Goal: Task Accomplishment & Management: Manage account settings

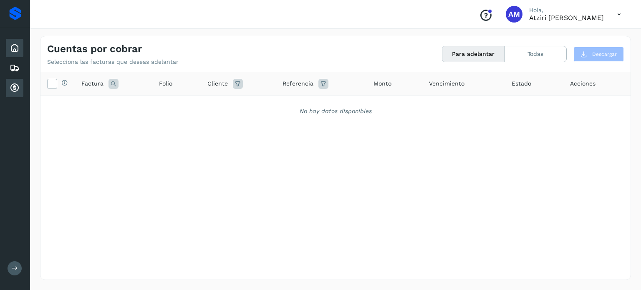
click at [20, 51] on div "Inicio" at bounding box center [15, 48] width 18 height 18
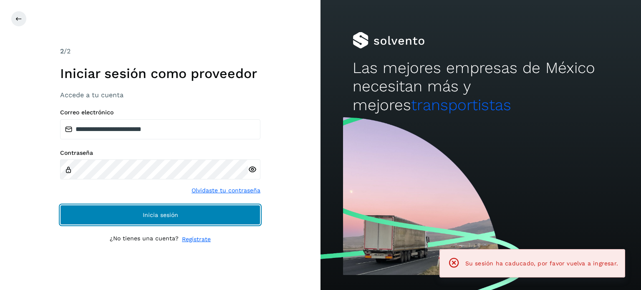
click at [138, 215] on button "Inicia sesión" at bounding box center [160, 215] width 200 height 20
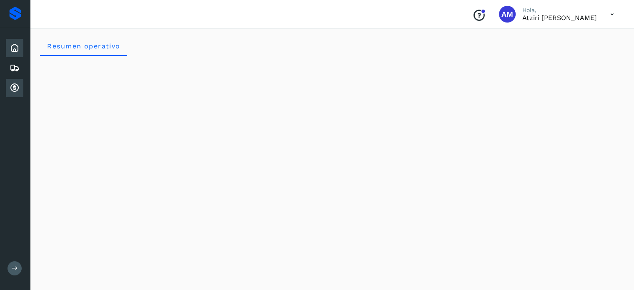
click at [17, 92] on div "Cuentas por cobrar" at bounding box center [15, 88] width 18 height 18
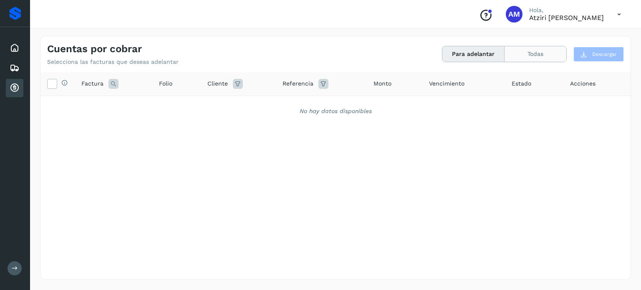
click at [537, 46] on button "Todas" at bounding box center [535, 53] width 62 height 15
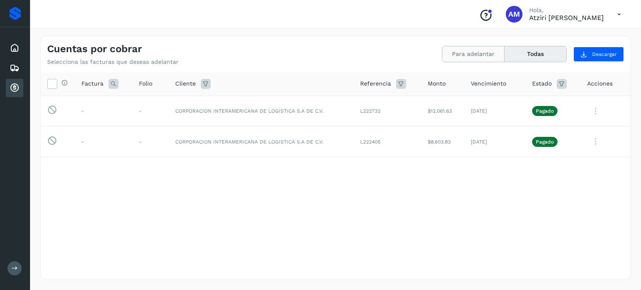
click at [484, 58] on button "Para adelantar" at bounding box center [473, 53] width 62 height 15
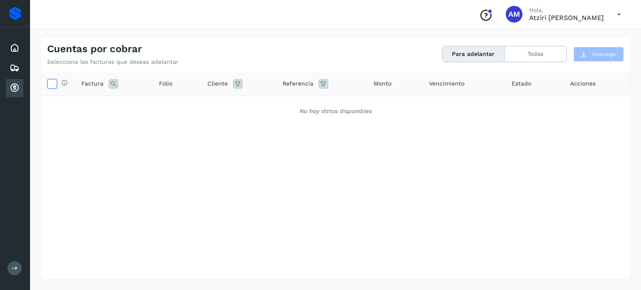
click at [48, 83] on icon at bounding box center [52, 83] width 9 height 9
